Goal: Use online tool/utility: Utilize a website feature to perform a specific function

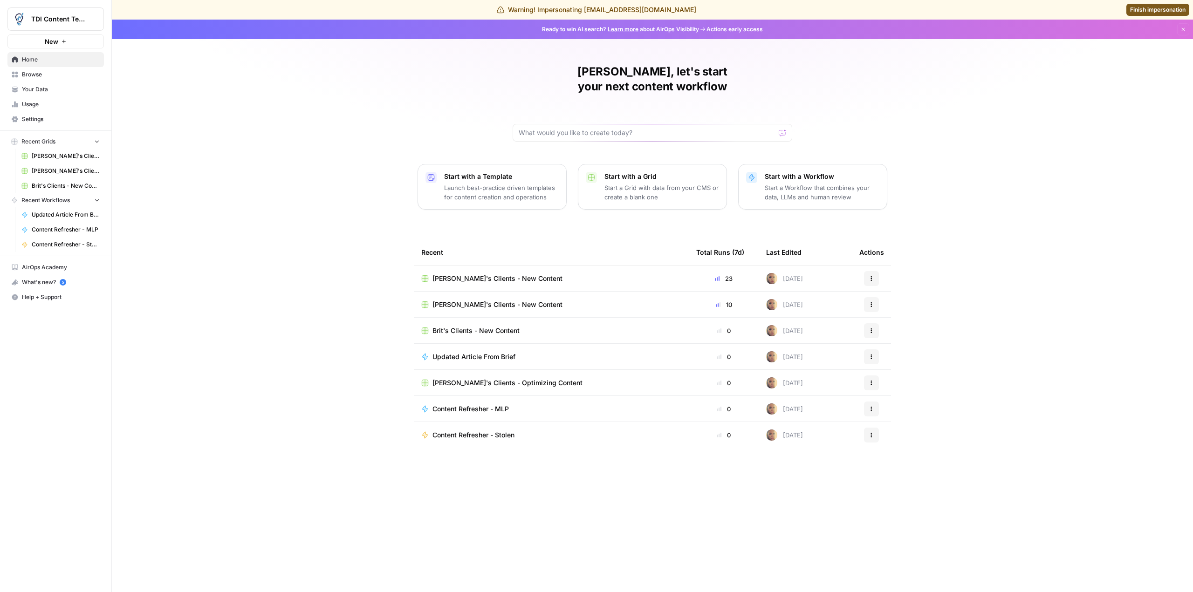
click at [517, 378] on span "[PERSON_NAME]'s Clients - Optimizing Content" at bounding box center [508, 382] width 150 height 9
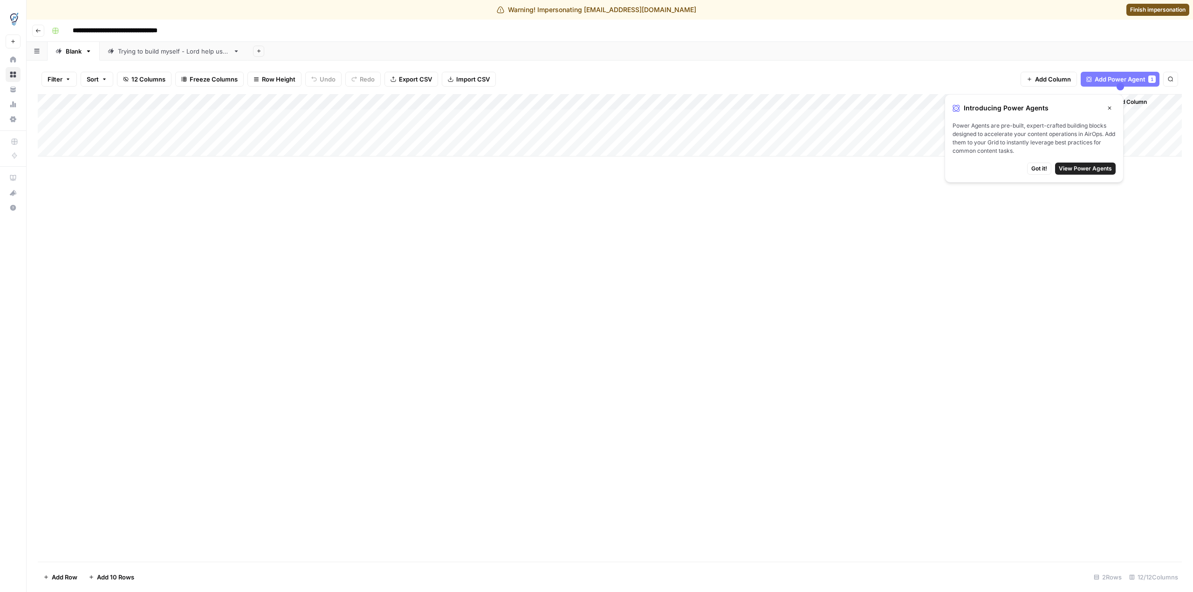
click at [1109, 105] on button "Close" at bounding box center [1110, 108] width 12 height 12
click at [641, 117] on div "Add Column" at bounding box center [610, 125] width 1144 height 62
click at [660, 117] on div "Add Column" at bounding box center [610, 125] width 1144 height 62
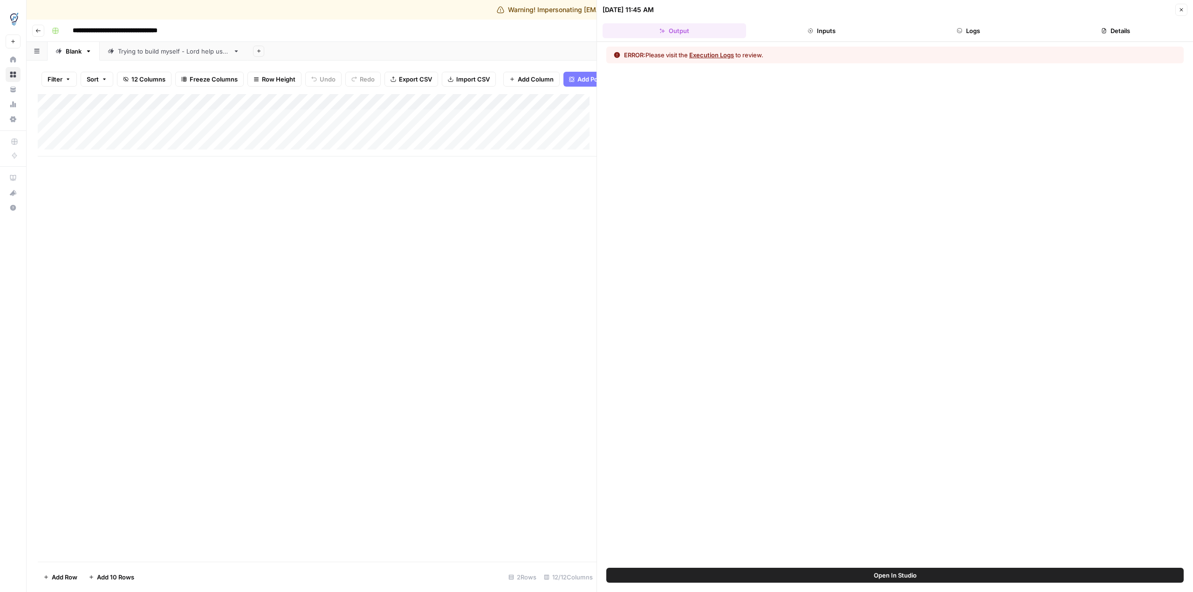
click at [970, 26] on button "Logs" at bounding box center [969, 30] width 144 height 15
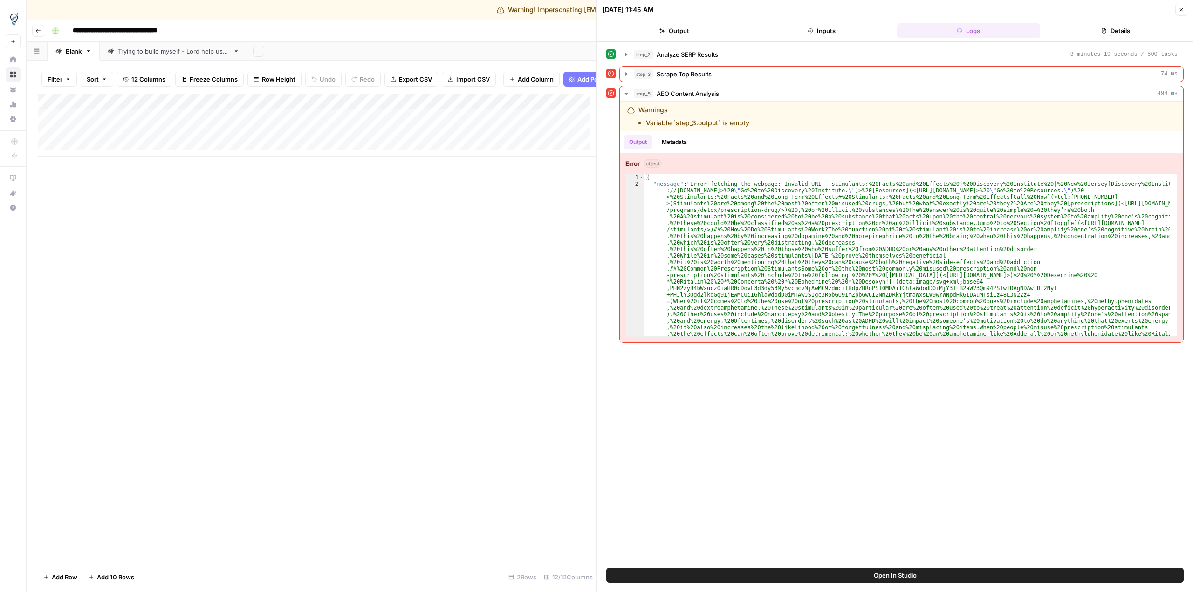
click at [499, 279] on div "Add Column" at bounding box center [317, 328] width 559 height 468
click at [1183, 8] on icon "button" at bounding box center [1182, 10] width 6 height 6
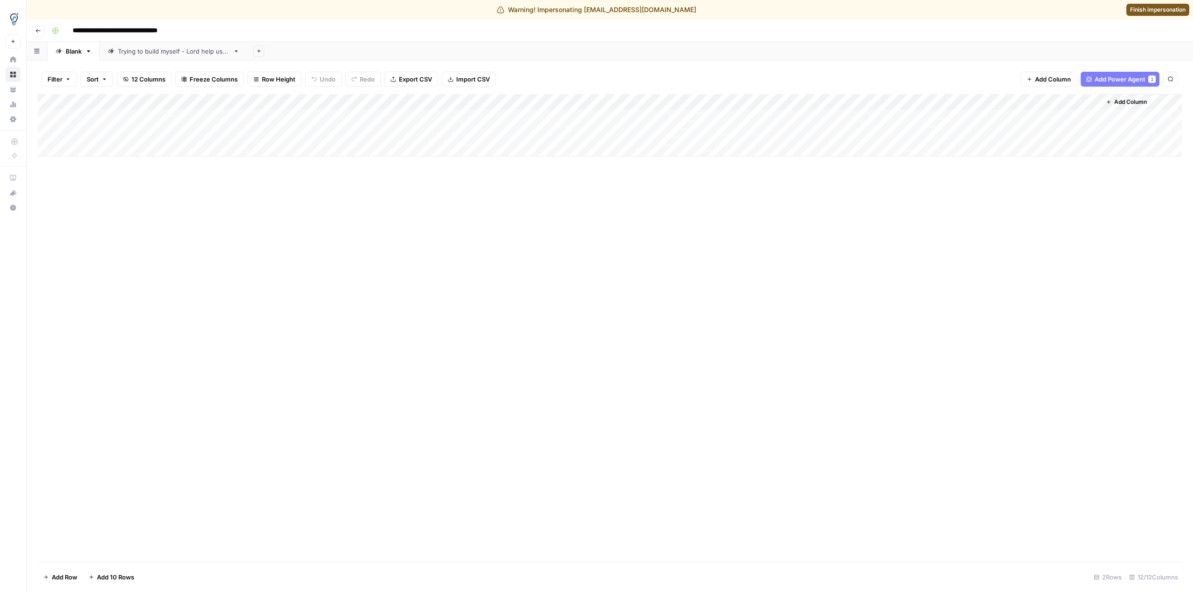
click at [153, 52] on div "Trying to build myself - Lord help us all" at bounding box center [173, 51] width 111 height 9
drag, startPoint x: 795, startPoint y: 99, endPoint x: 871, endPoint y: 108, distance: 76.0
click at [872, 108] on div "Add Column" at bounding box center [610, 117] width 1144 height 47
drag, startPoint x: 872, startPoint y: 103, endPoint x: 832, endPoint y: 97, distance: 40.1
click at [832, 97] on div "Add Column" at bounding box center [610, 117] width 1144 height 47
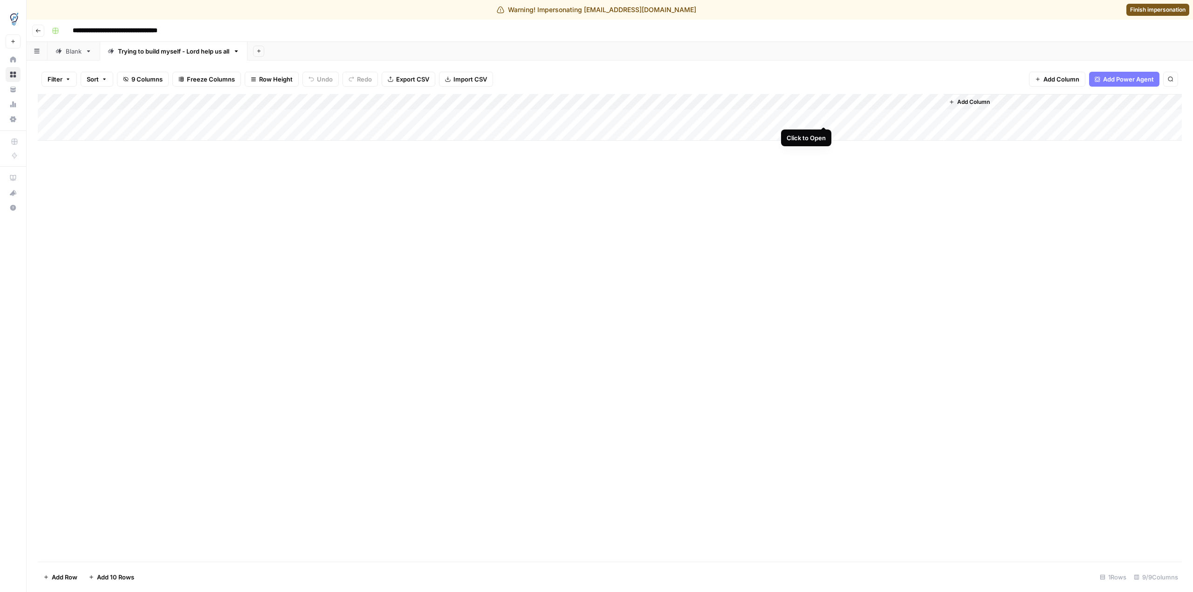
click at [822, 117] on div "Add Column" at bounding box center [610, 117] width 1144 height 47
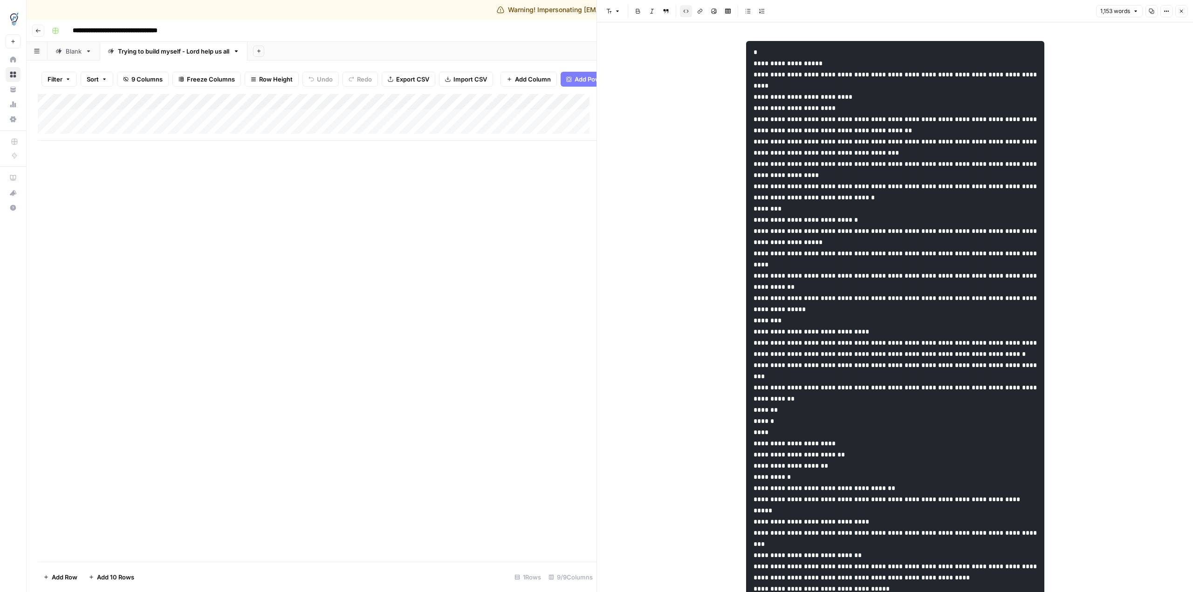
drag, startPoint x: 413, startPoint y: 196, endPoint x: 446, endPoint y: 192, distance: 32.8
click at [414, 196] on div "Add Column" at bounding box center [317, 328] width 559 height 468
click at [1183, 9] on icon "button" at bounding box center [1182, 11] width 6 height 6
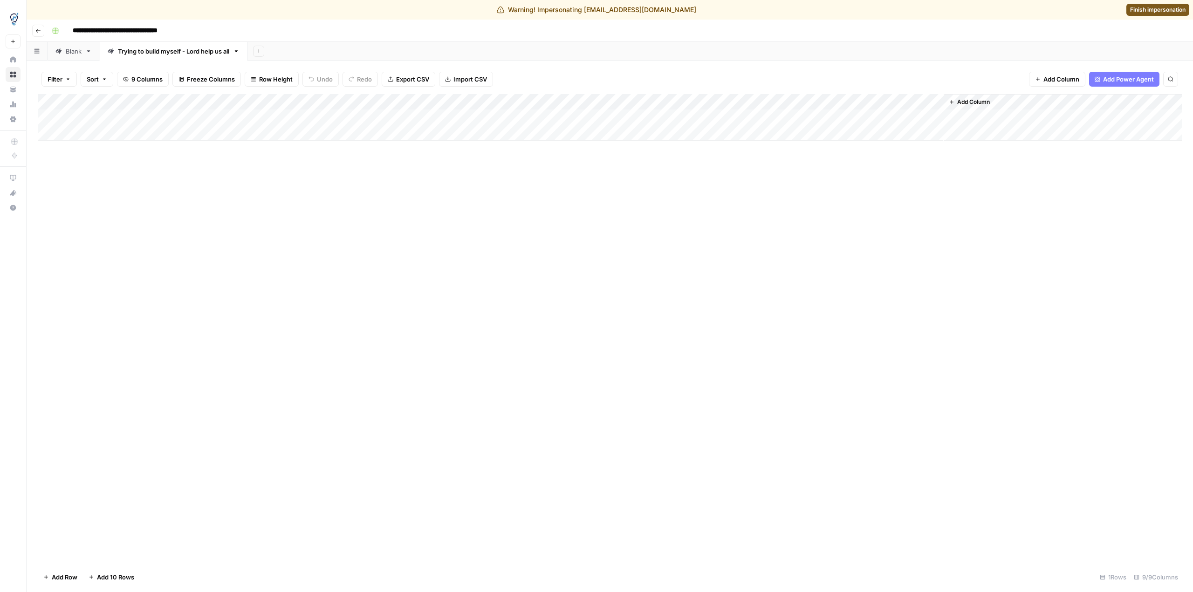
click at [777, 118] on div "Add Column" at bounding box center [610, 117] width 1144 height 47
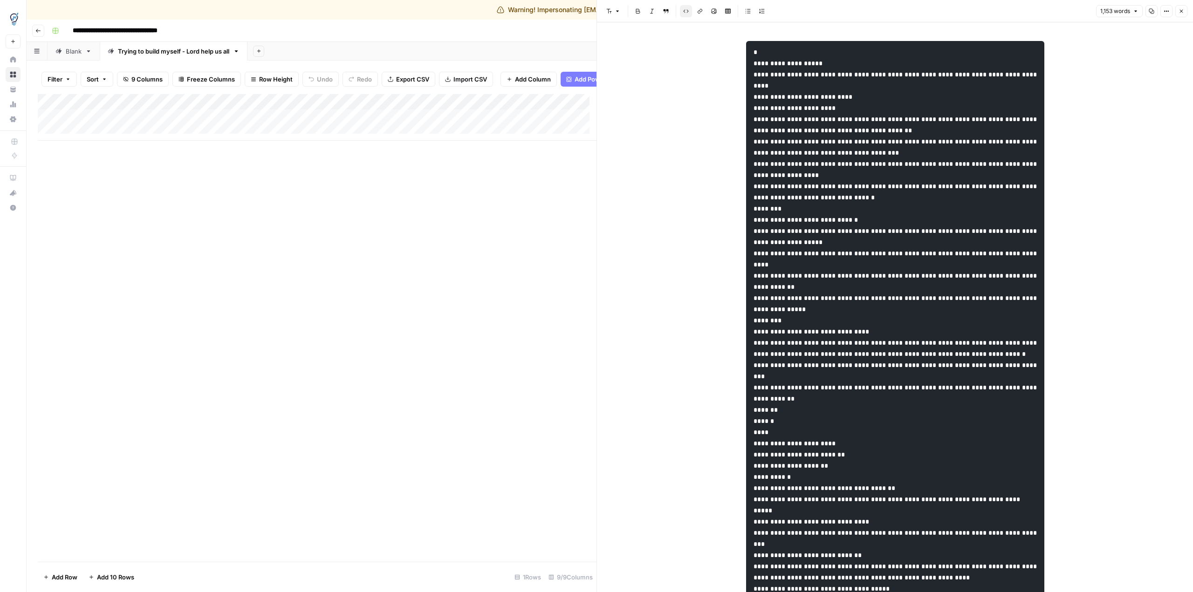
click at [1184, 16] on button "Close" at bounding box center [1182, 11] width 12 height 12
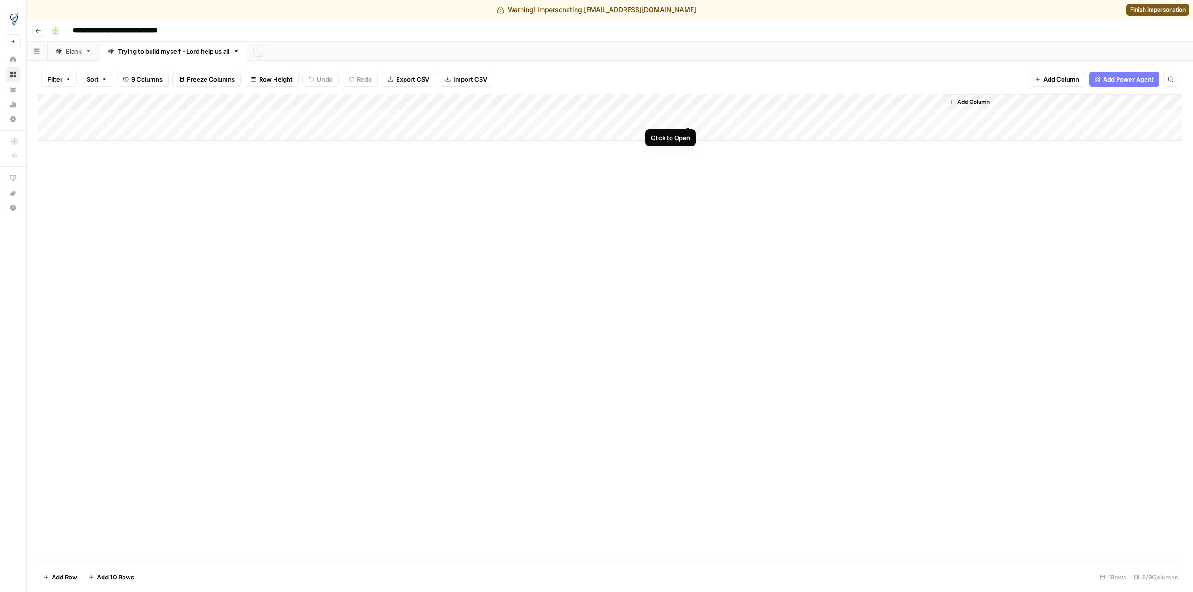
click at [665, 117] on div "Add Column" at bounding box center [610, 117] width 1144 height 47
click at [690, 117] on div "Add Column" at bounding box center [610, 117] width 1144 height 47
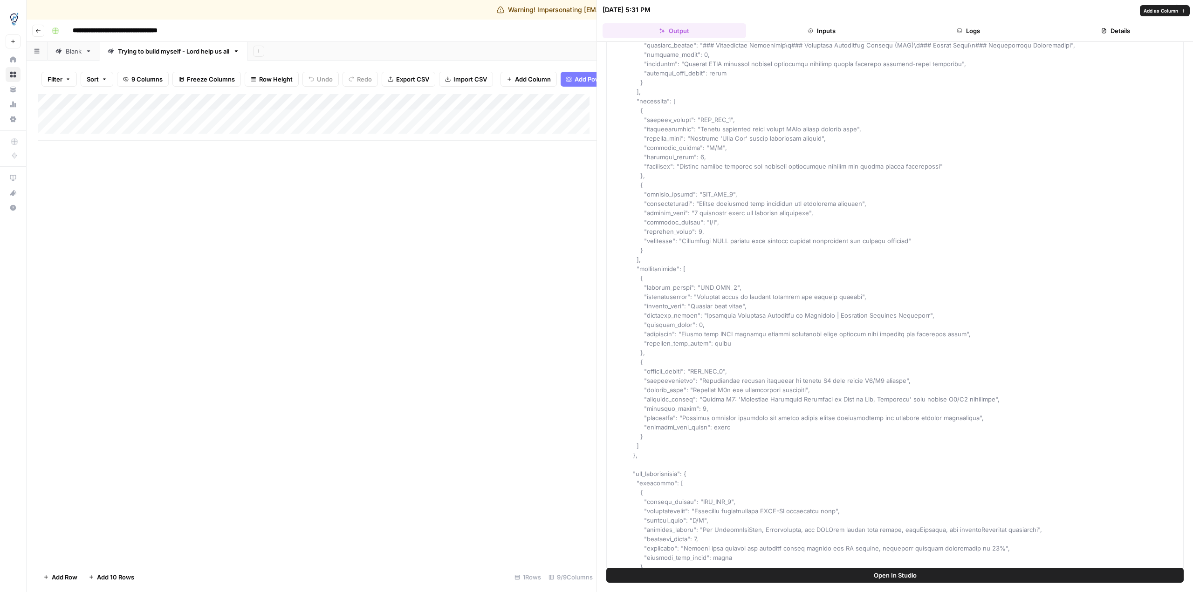
scroll to position [746, 0]
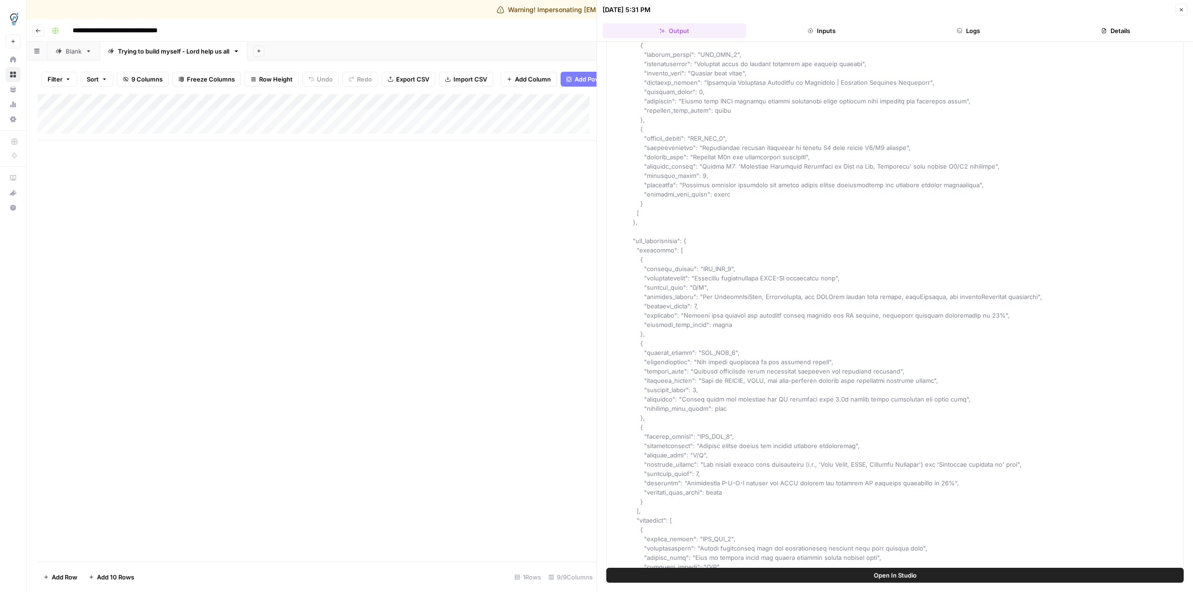
click at [872, 578] on button "Open In Studio" at bounding box center [895, 575] width 578 height 15
click at [554, 195] on div "Add Column" at bounding box center [317, 328] width 559 height 468
click at [1177, 14] on button "Close" at bounding box center [1182, 10] width 12 height 12
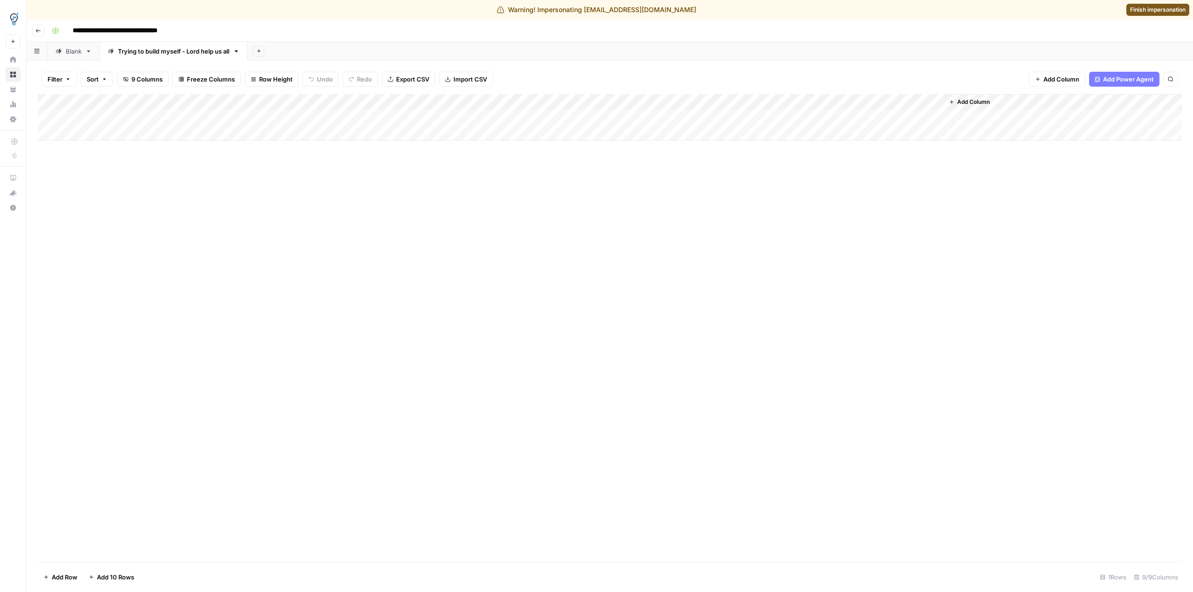
click at [902, 114] on div "Add Column" at bounding box center [610, 117] width 1144 height 47
click at [921, 115] on div "Add Column" at bounding box center [610, 117] width 1144 height 47
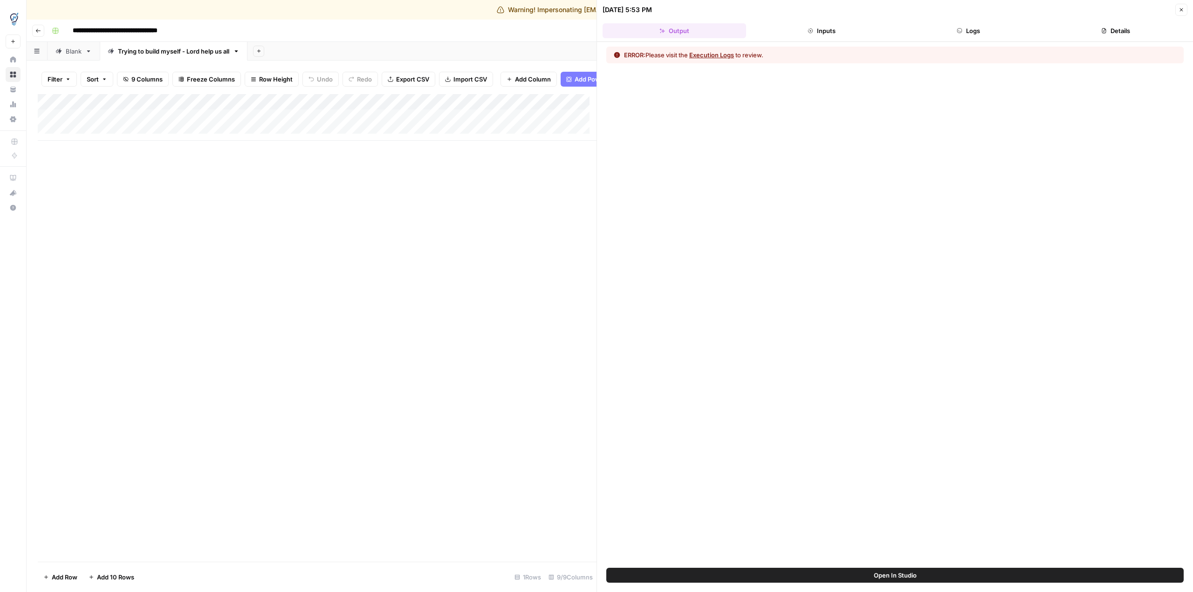
click at [943, 572] on button "Open In Studio" at bounding box center [895, 575] width 578 height 15
click at [522, 248] on div "Add Column" at bounding box center [317, 328] width 559 height 468
click at [954, 36] on button "Logs" at bounding box center [969, 30] width 144 height 15
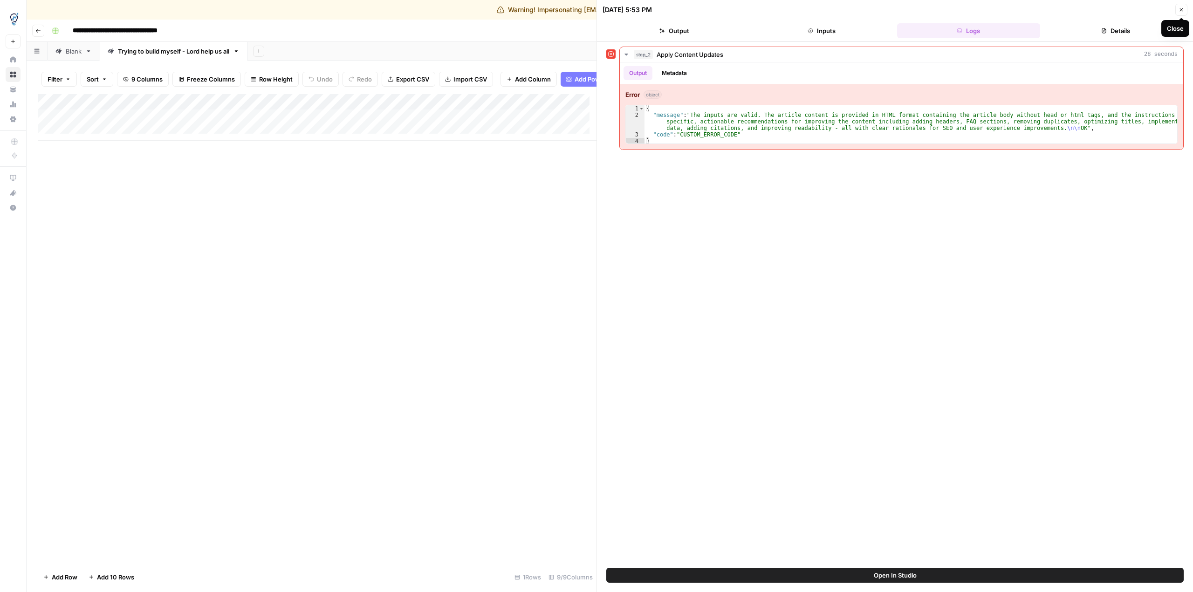
click at [1187, 7] on button "Close" at bounding box center [1182, 10] width 12 height 12
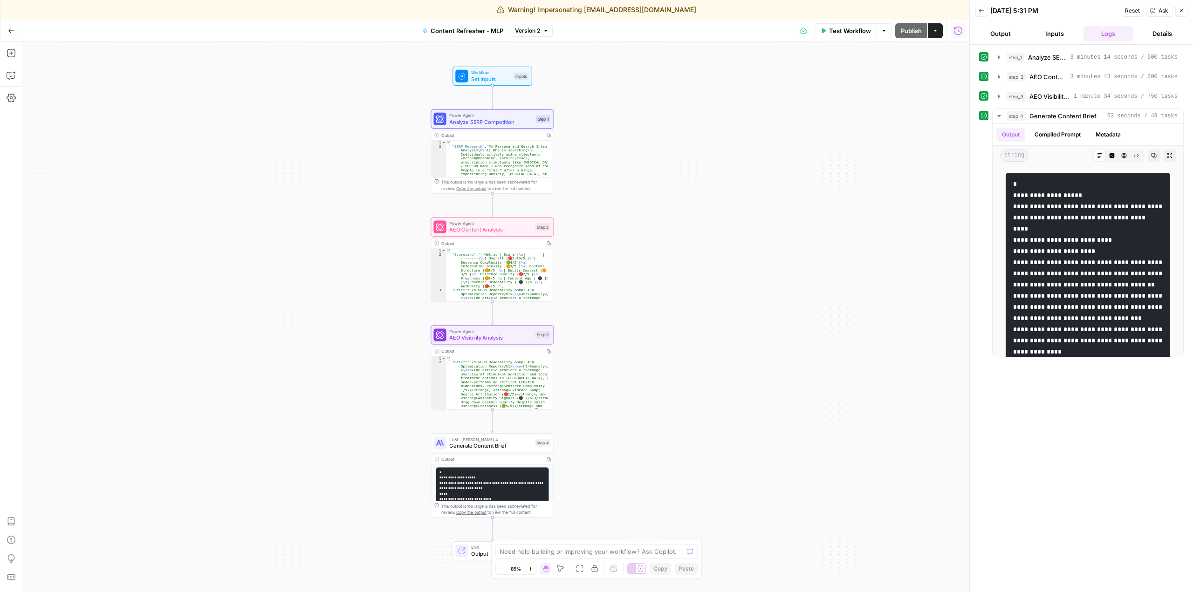
click at [514, 441] on span "LLM · [PERSON_NAME] 4" at bounding box center [490, 439] width 82 height 7
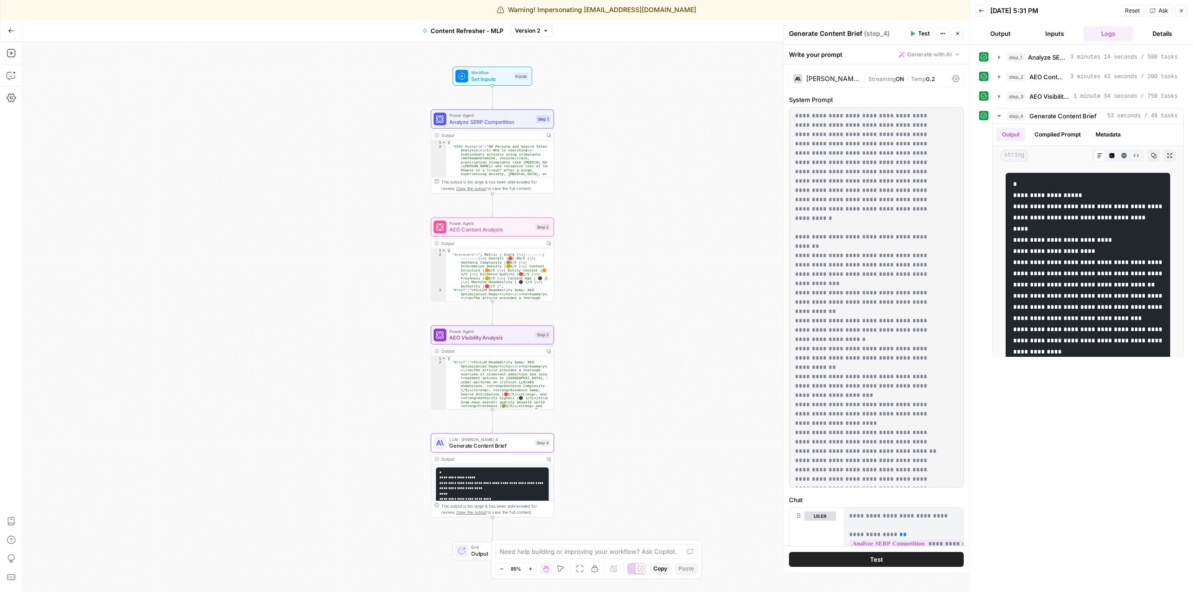
click at [501, 447] on span "Generate Content Brief" at bounding box center [490, 446] width 82 height 8
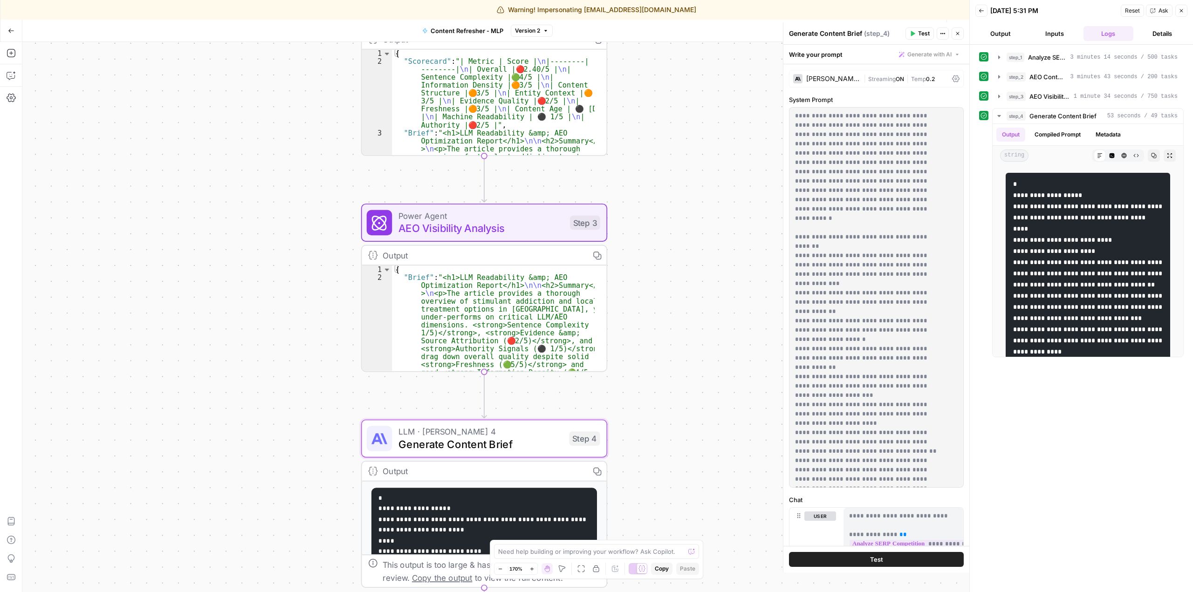
click at [516, 435] on span "LLM · [PERSON_NAME] 4" at bounding box center [481, 432] width 165 height 13
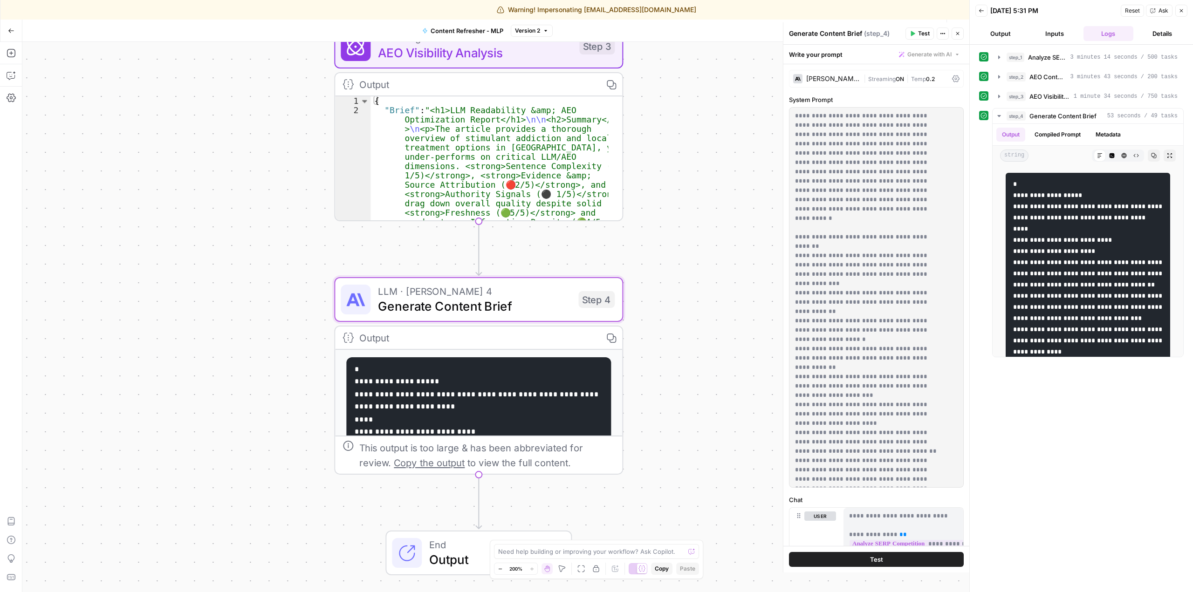
click at [1186, 7] on button "Close" at bounding box center [1182, 11] width 12 height 12
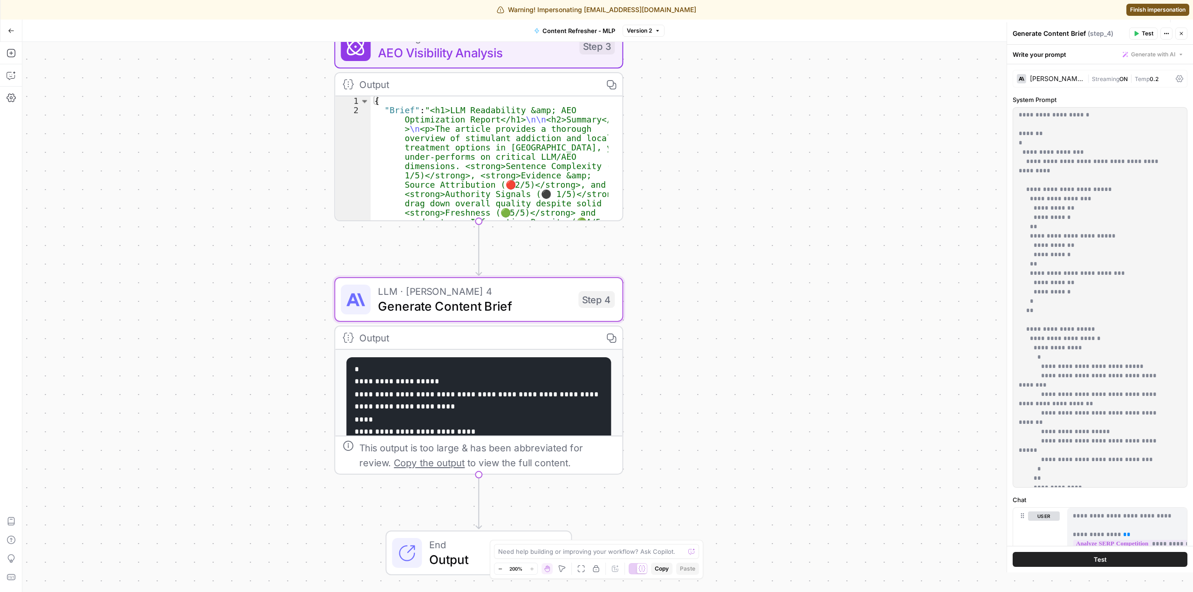
scroll to position [355, 0]
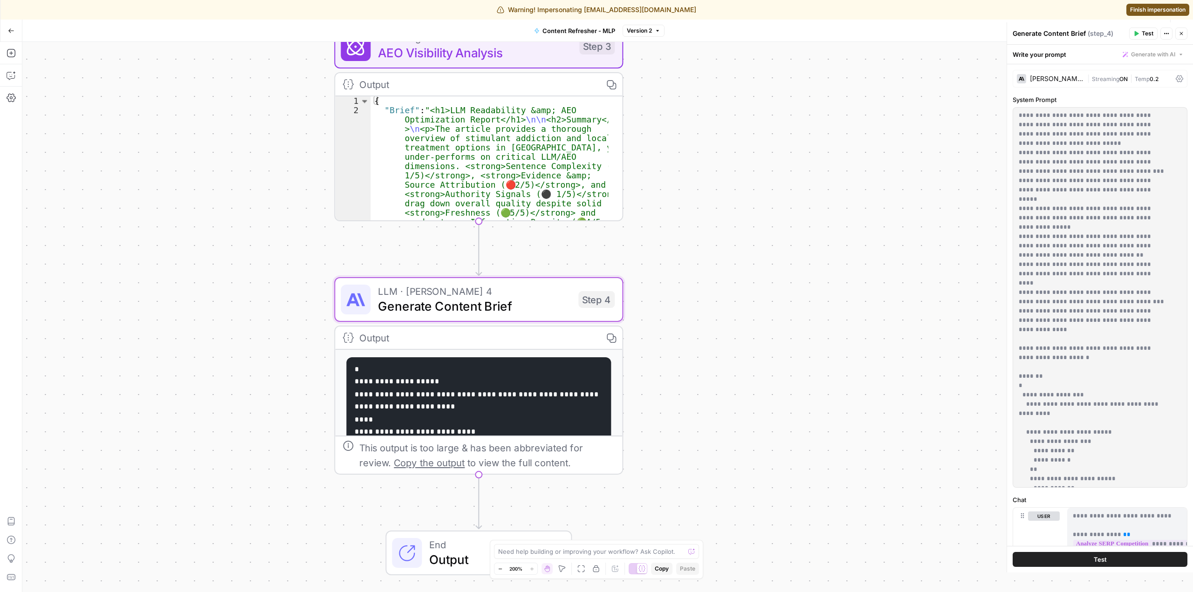
click at [1178, 82] on div "[PERSON_NAME] 4 | Streaming ON | Temp 0.2" at bounding box center [1100, 79] width 175 height 18
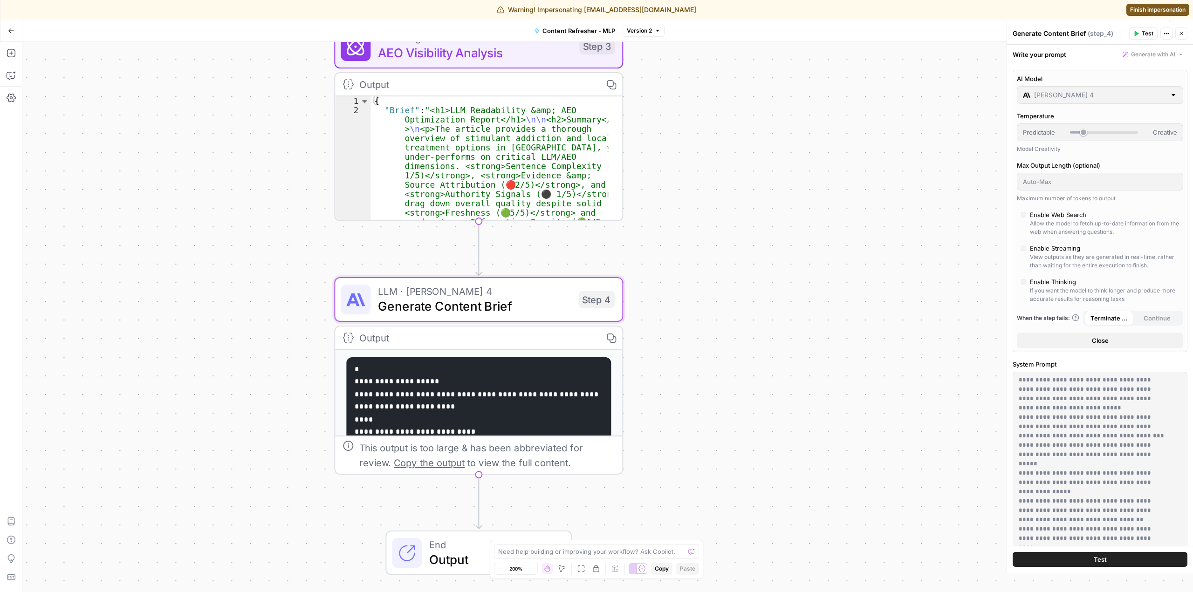
click at [1173, 7] on span "Finish impersonation" at bounding box center [1157, 10] width 55 height 8
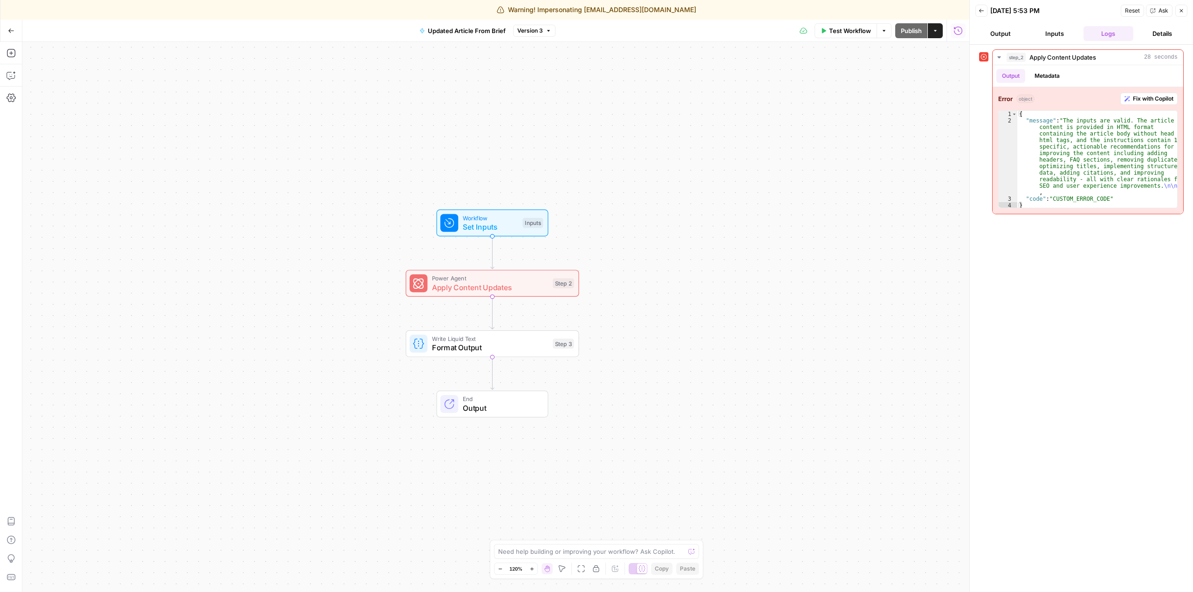
click at [519, 280] on span "Power Agent" at bounding box center [490, 278] width 117 height 9
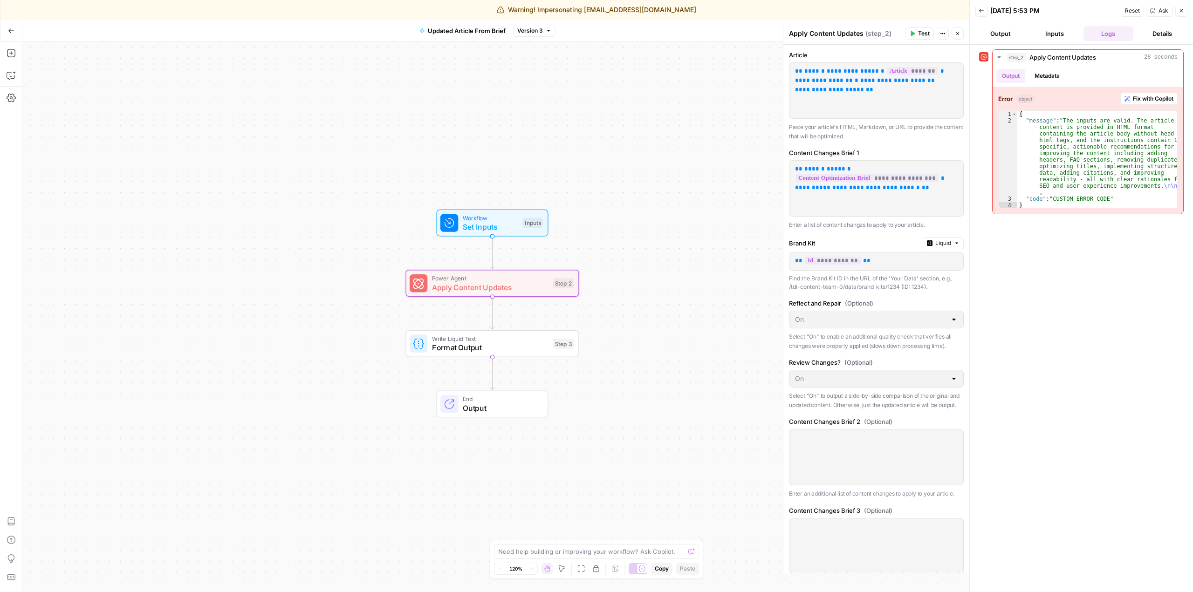
click at [469, 219] on span "Workflow" at bounding box center [490, 217] width 55 height 9
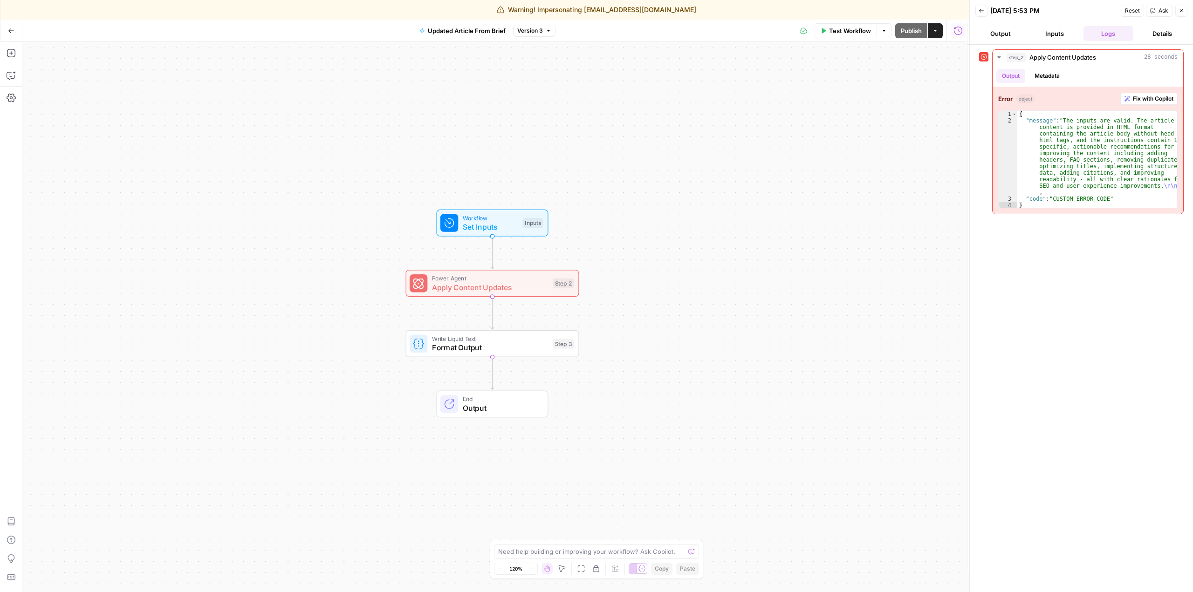
click at [469, 219] on span "Workflow" at bounding box center [490, 217] width 55 height 9
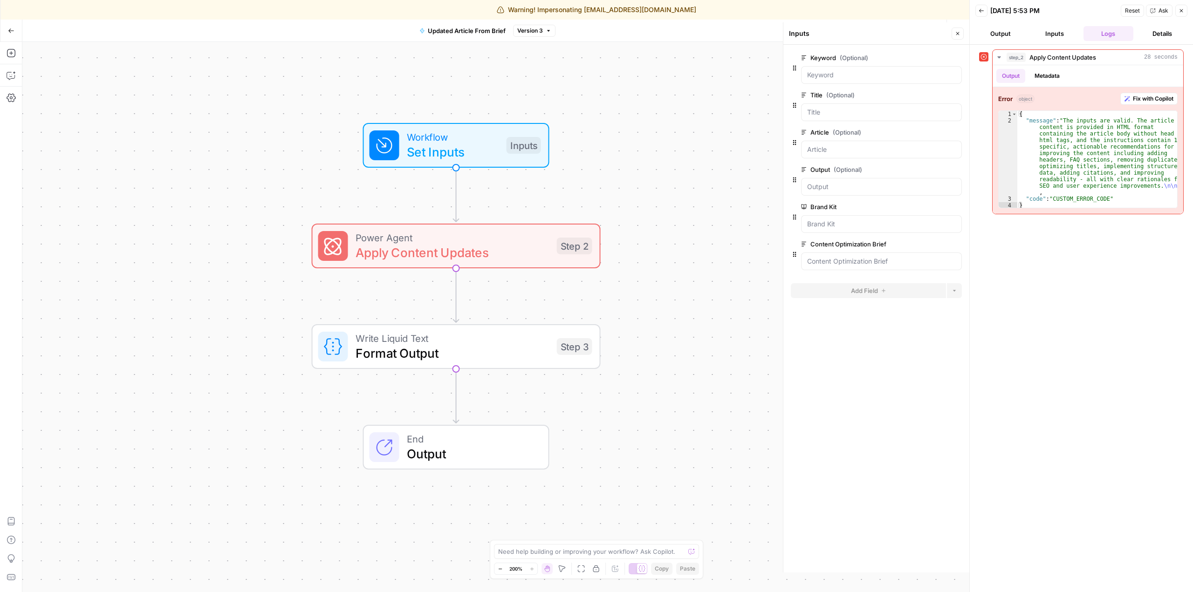
drag, startPoint x: 696, startPoint y: 232, endPoint x: 645, endPoint y: 153, distance: 94.2
click at [645, 153] on div "Workflow Set Inputs Inputs Power Agent Apply Content Updates Step 2 Write Liqui…" at bounding box center [495, 317] width 947 height 550
click at [505, 250] on span "Apply Content Updates" at bounding box center [453, 254] width 194 height 19
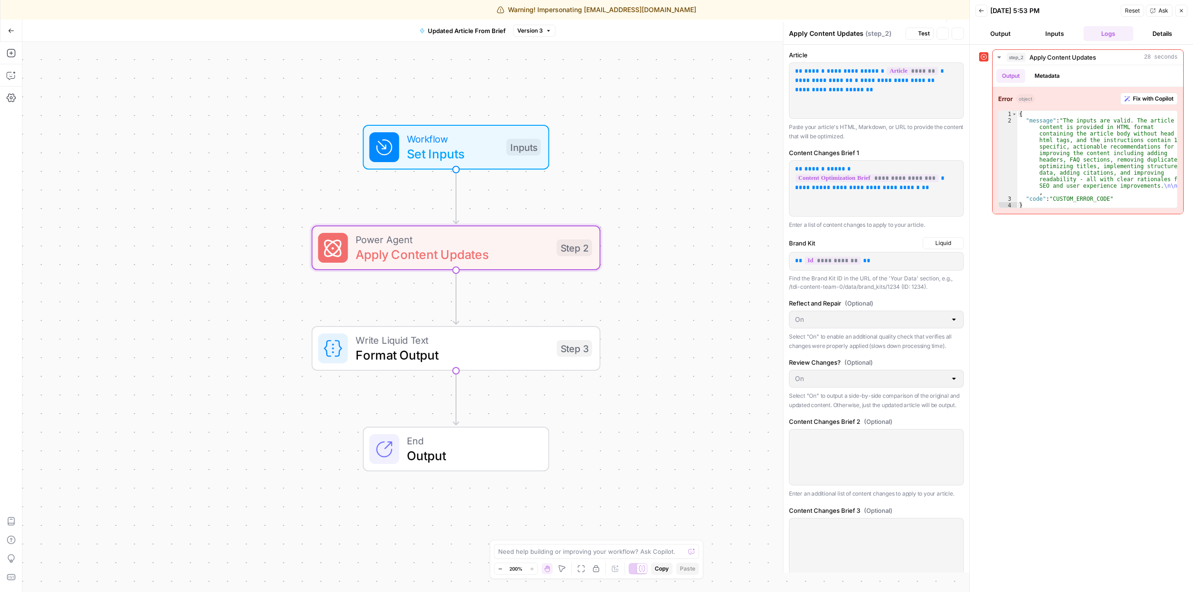
click at [505, 250] on span "Apply Content Updates" at bounding box center [453, 254] width 194 height 19
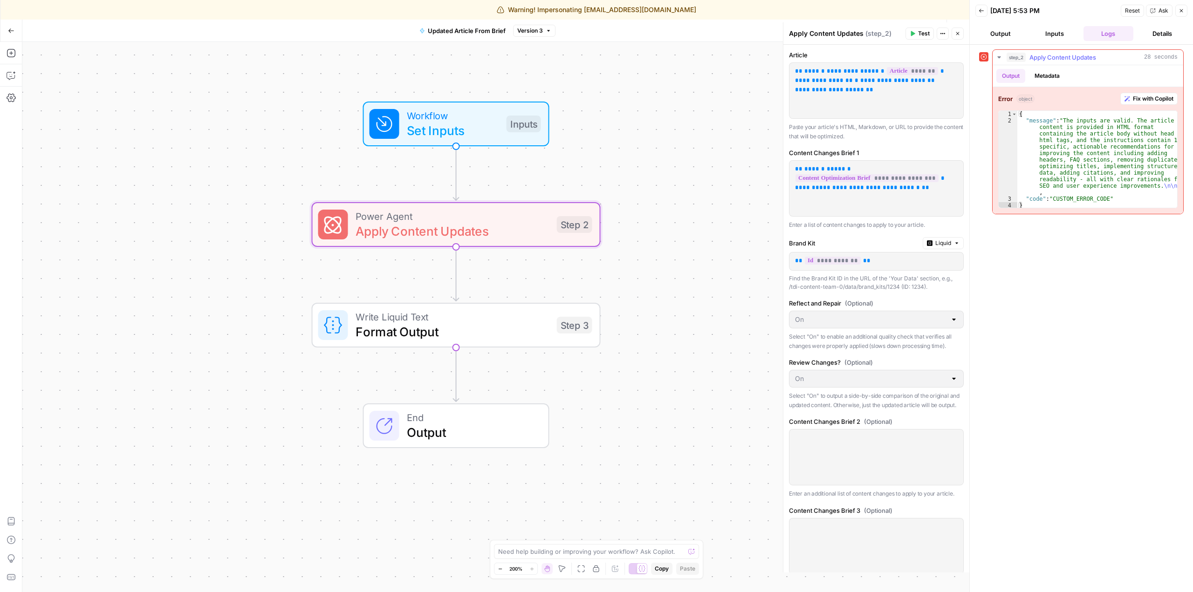
click at [1143, 103] on button "Fix with Copilot" at bounding box center [1149, 99] width 57 height 12
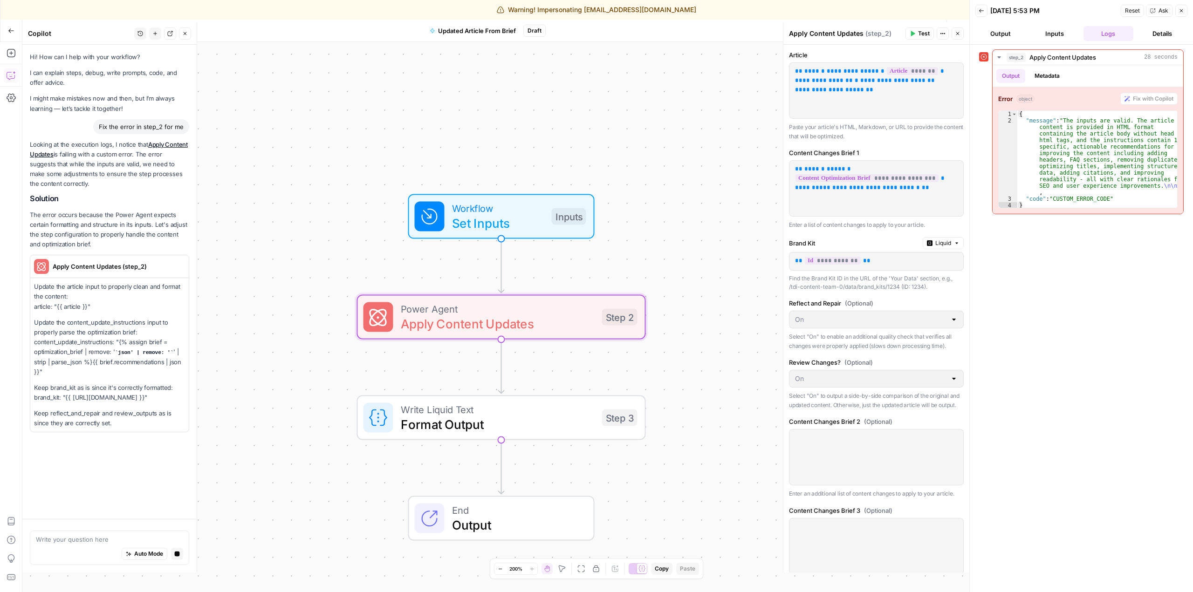
drag, startPoint x: 156, startPoint y: 348, endPoint x: 163, endPoint y: 204, distance: 144.2
click at [163, 204] on div "Looking at the execution logs, I notice that Apply Content Updates is failing w…" at bounding box center [109, 286] width 159 height 293
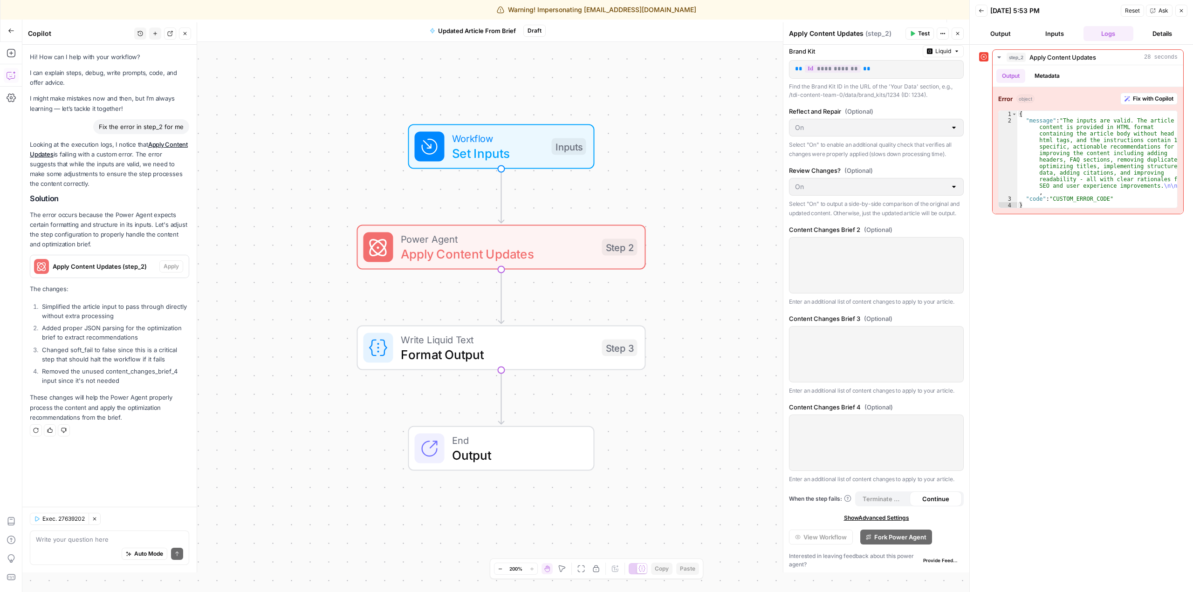
scroll to position [203, 0]
